Goal: Transaction & Acquisition: Purchase product/service

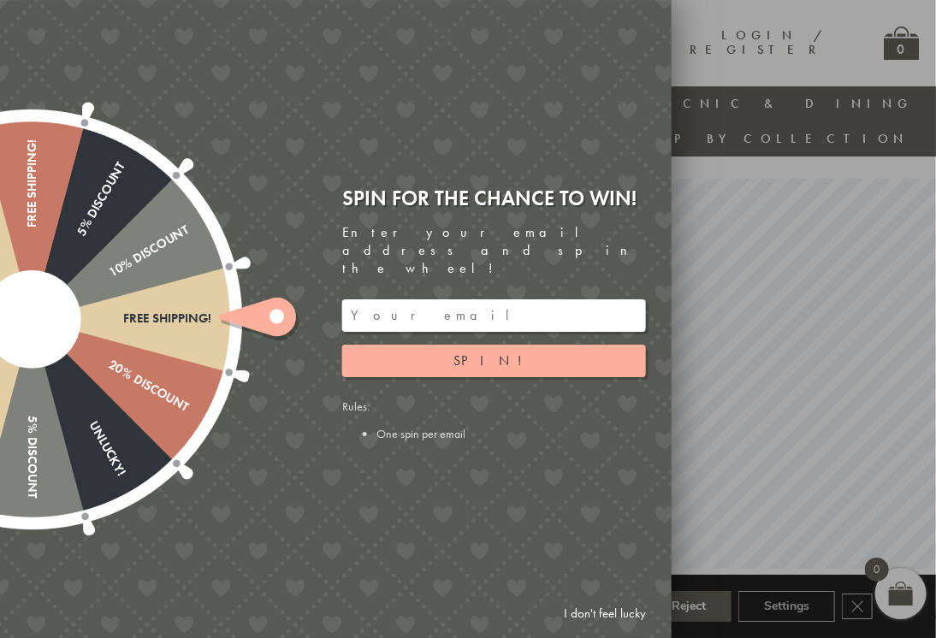
scroll to position [13, 2]
click at [610, 630] on link "I don't feel lucky" at bounding box center [604, 614] width 99 height 32
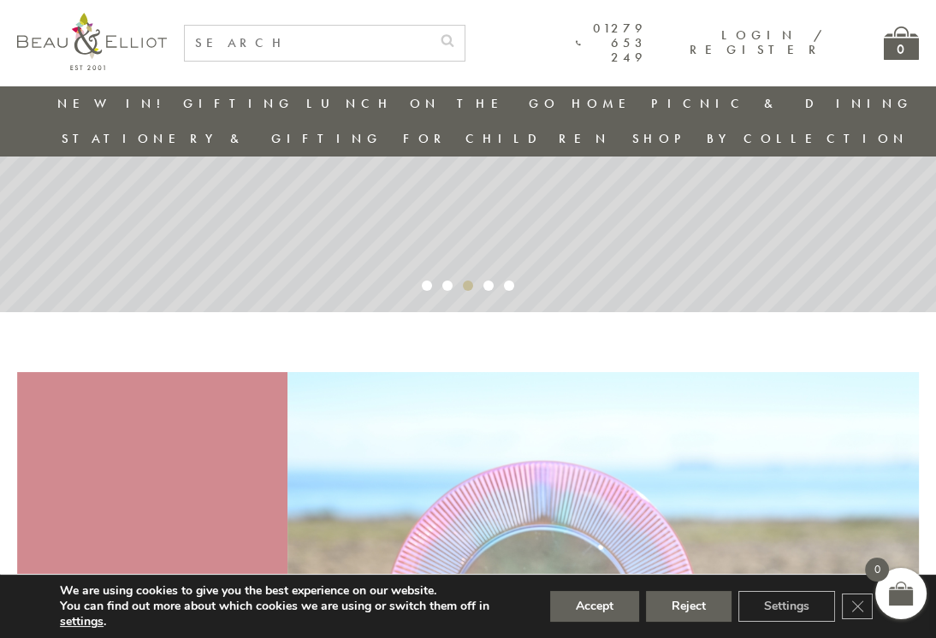
scroll to position [269, 2]
click at [668, 622] on button "Reject" at bounding box center [689, 606] width 86 height 31
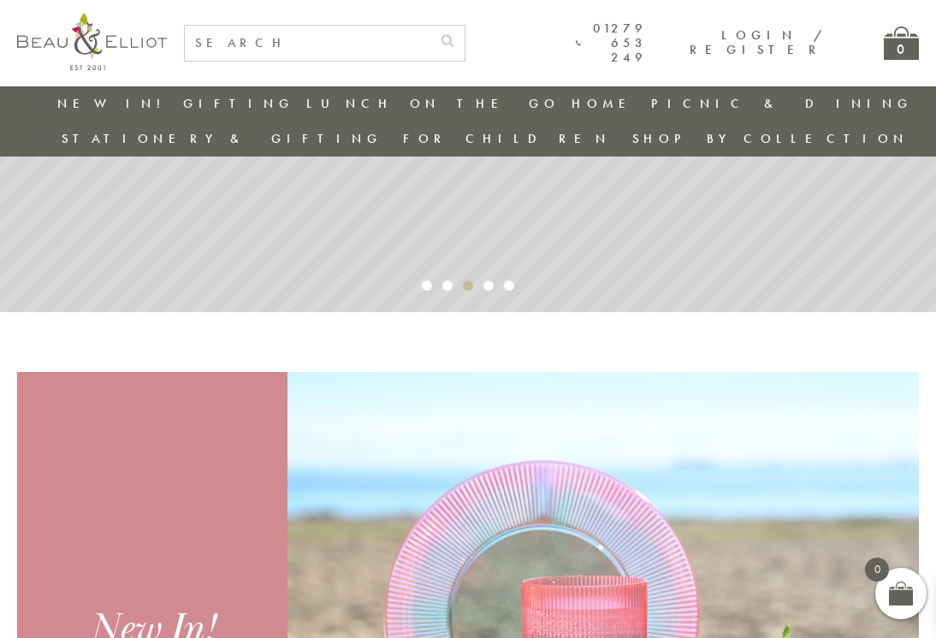
scroll to position [211, 0]
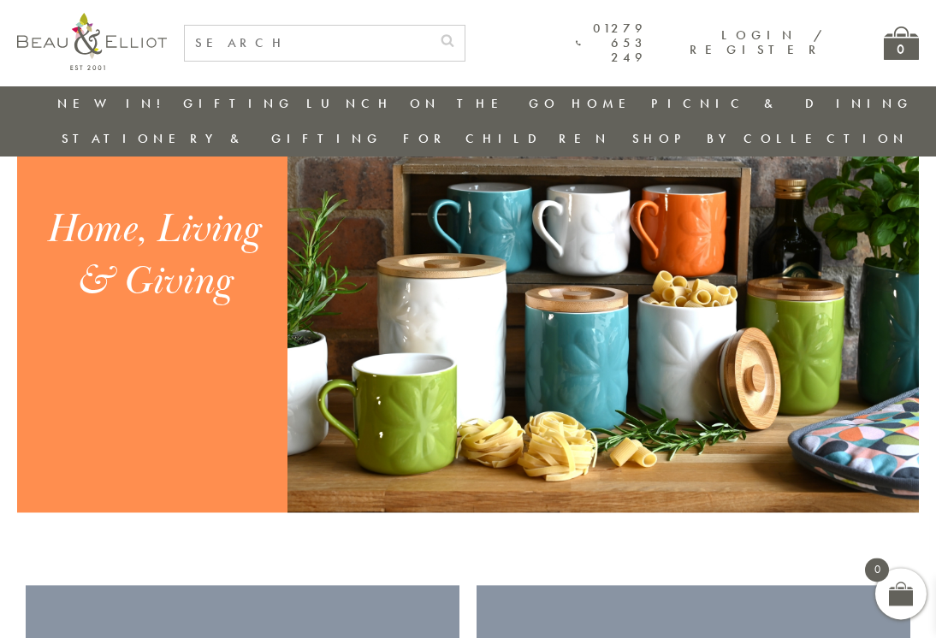
scroll to position [1726, 0]
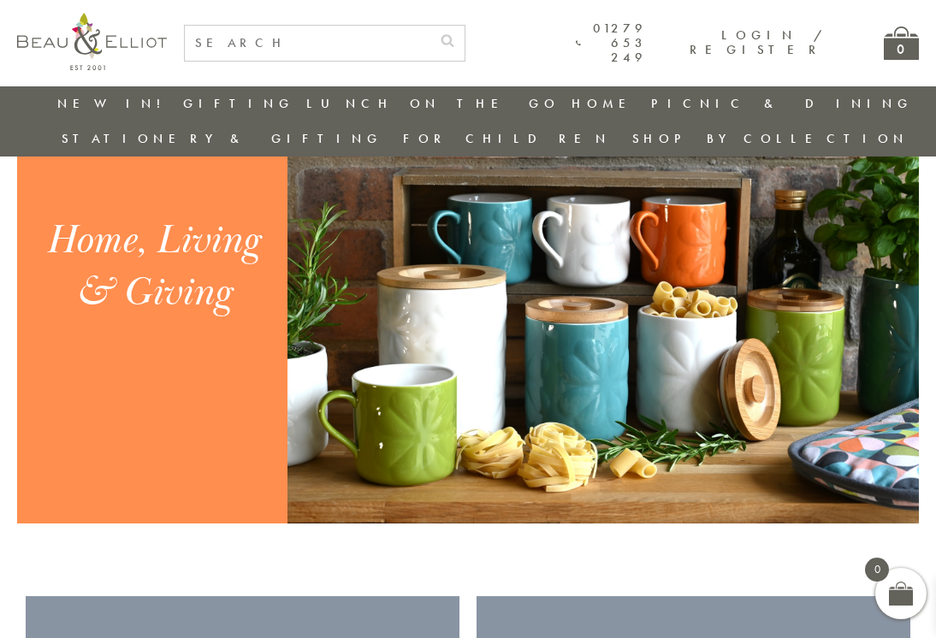
click at [157, 248] on div "Home, Living & Giving" at bounding box center [152, 267] width 233 height 104
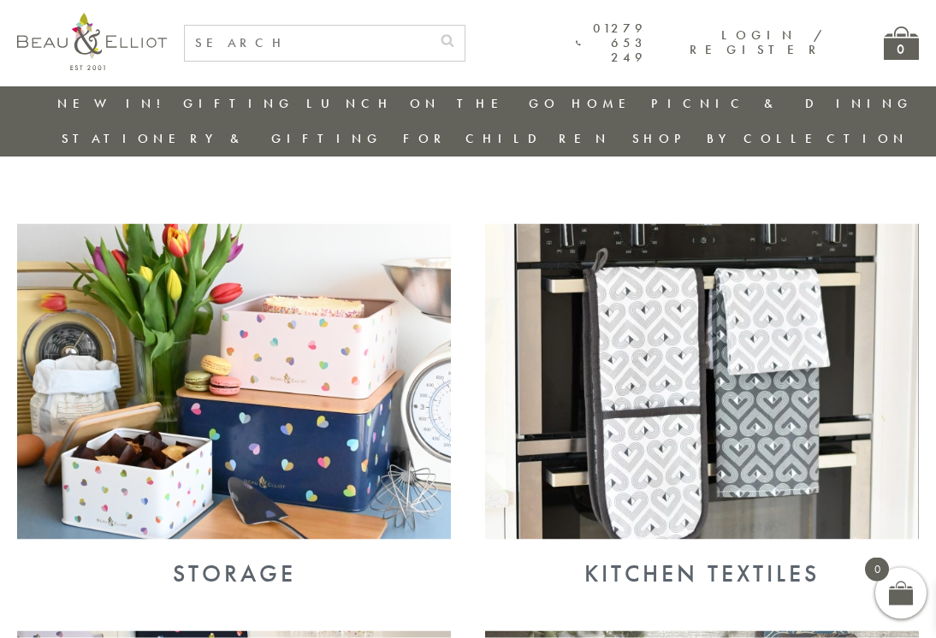
scroll to position [549, 0]
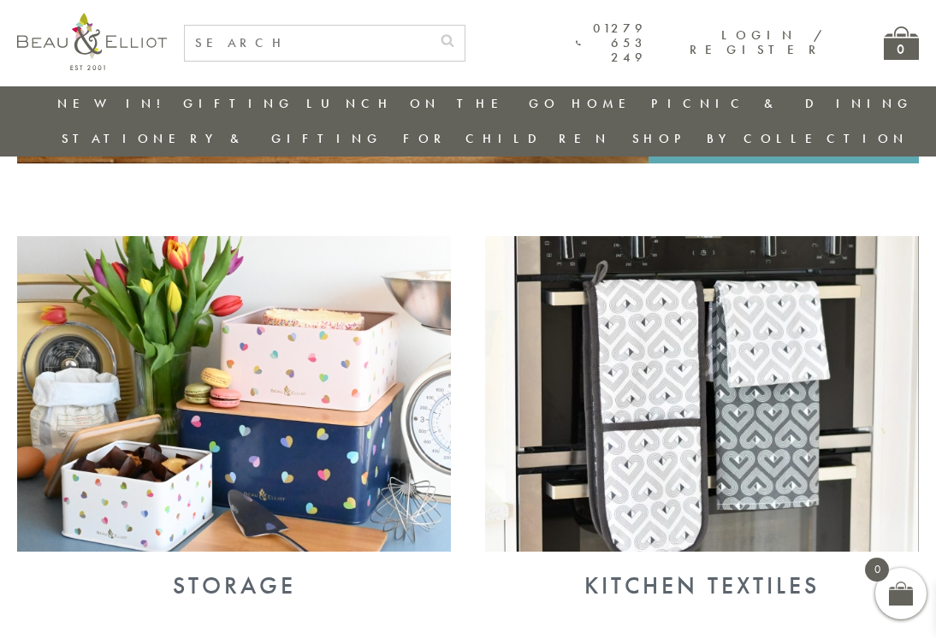
click at [364, 359] on img at bounding box center [234, 394] width 434 height 316
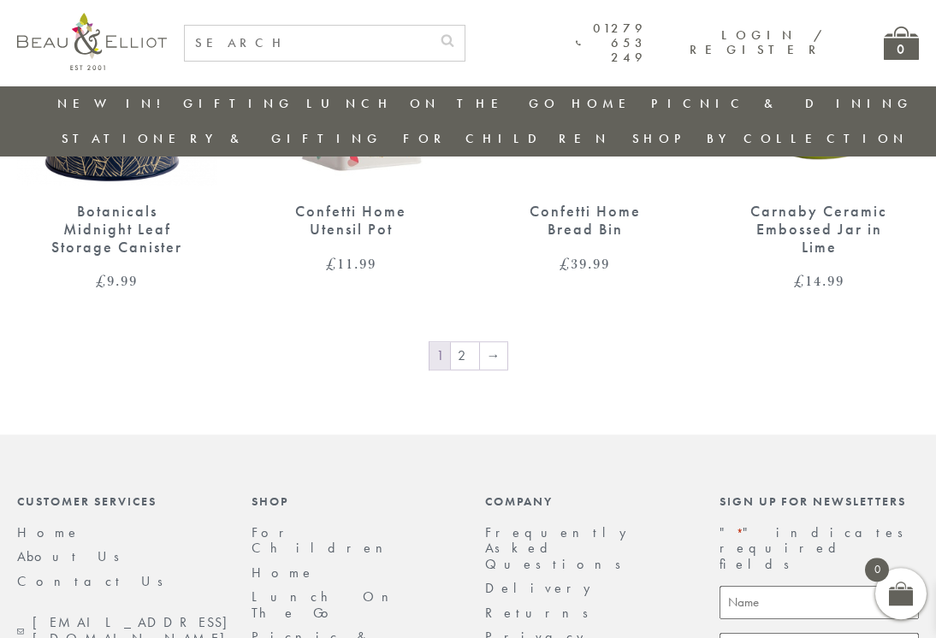
scroll to position [2475, 0]
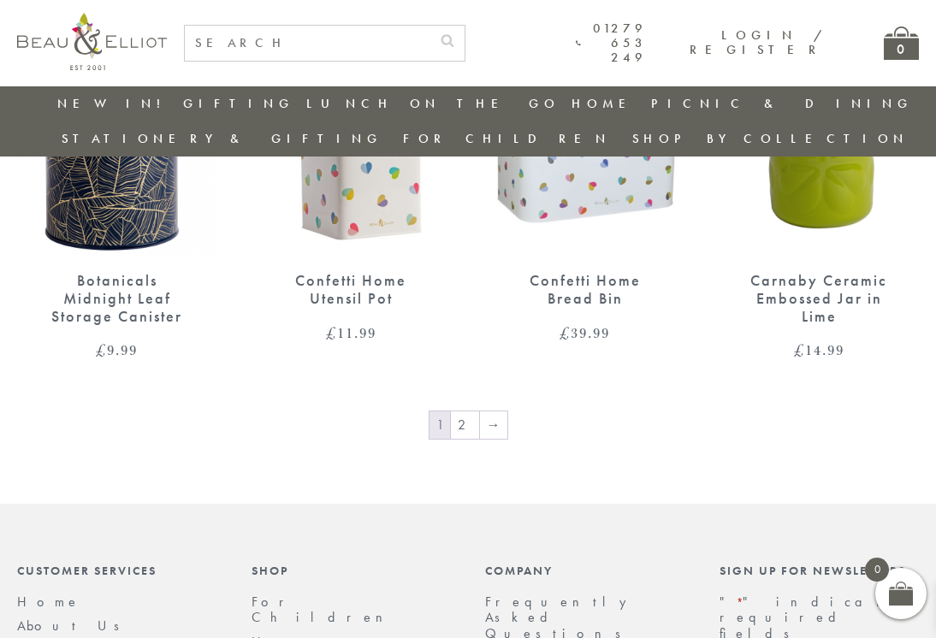
click at [503, 412] on link "→" at bounding box center [493, 425] width 27 height 27
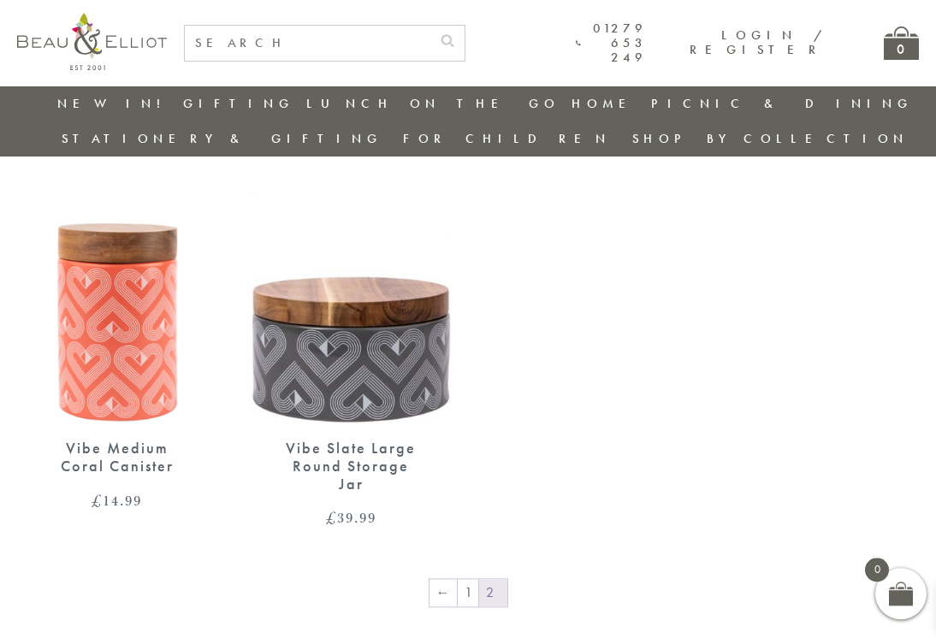
scroll to position [1054, 0]
click at [120, 340] on img at bounding box center [117, 294] width 200 height 258
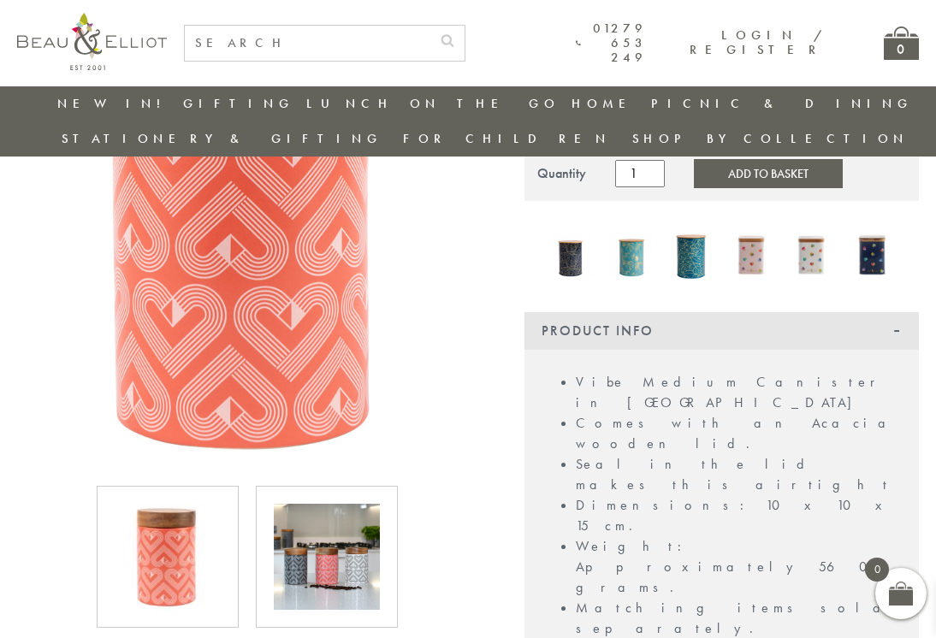
scroll to position [116, 0]
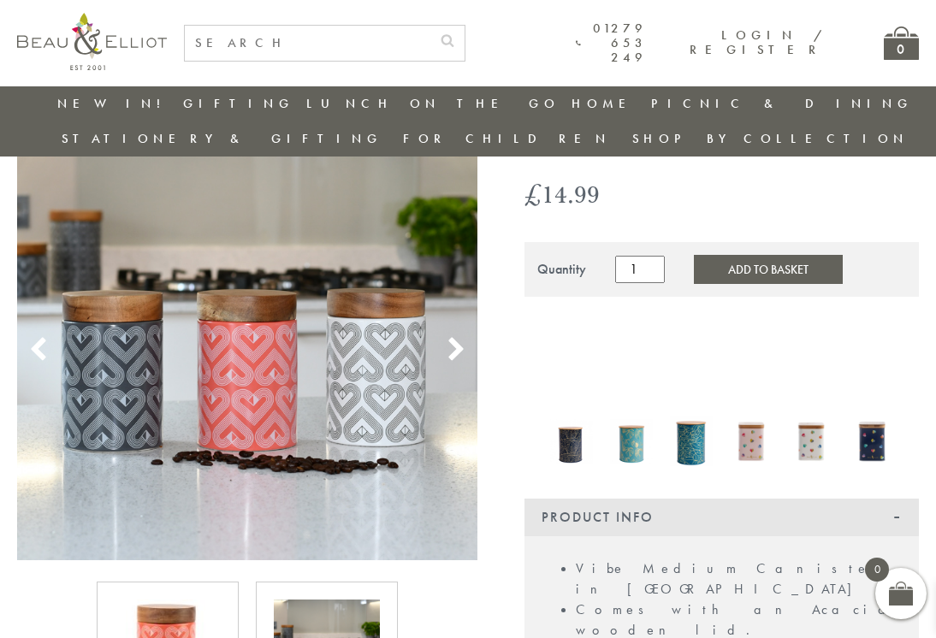
click at [447, 337] on icon at bounding box center [456, 350] width 26 height 26
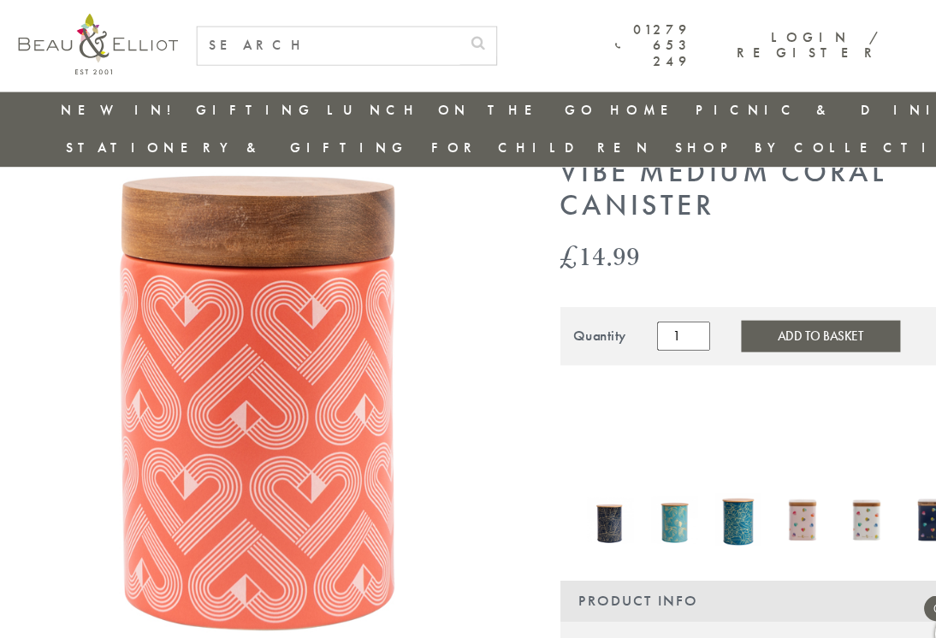
scroll to position [70, 0]
